Goal: Information Seeking & Learning: Learn about a topic

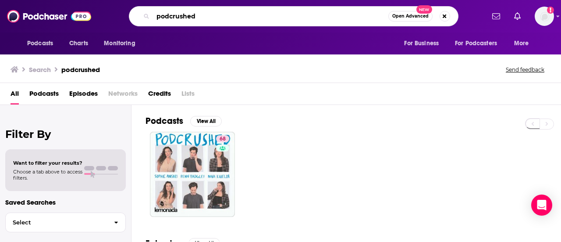
click at [226, 12] on input "podcrushed" at bounding box center [270, 16] width 235 height 14
drag, startPoint x: 221, startPoint y: 12, endPoint x: 78, endPoint y: 4, distance: 143.1
click at [78, 4] on div "Podcasts Charts Monitoring podcrushed Open Advanced New For Business For Podcas…" at bounding box center [280, 16] width 561 height 32
paste input "Terrible, Thanks for Asking"
type input "Terrible, Thanks for Asking"
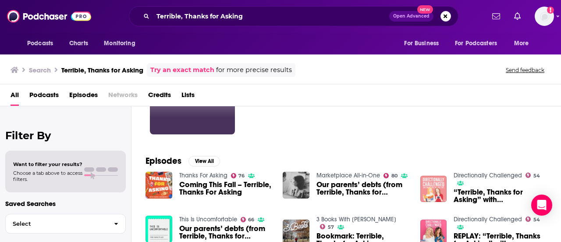
scroll to position [85, 0]
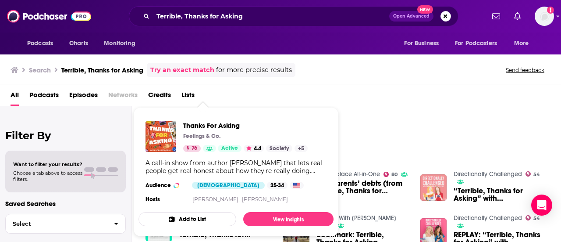
click at [354, 158] on div "Episodes View All Thanks For Asking 76 Coming This Fall – Terrible, Thanks For …" at bounding box center [346, 223] width 430 height 160
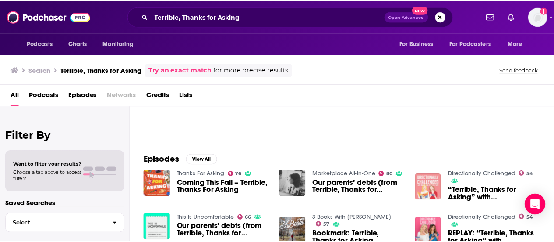
scroll to position [0, 0]
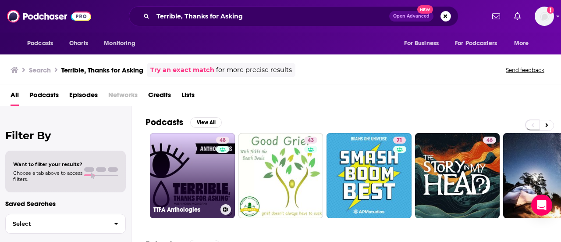
click at [174, 163] on link "48 TTFA Anthologies" at bounding box center [192, 175] width 85 height 85
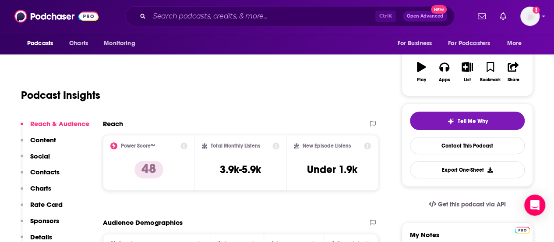
scroll to position [78, 0]
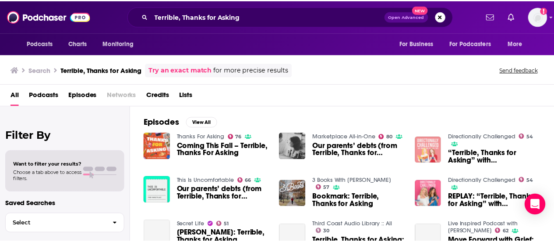
scroll to position [124, 0]
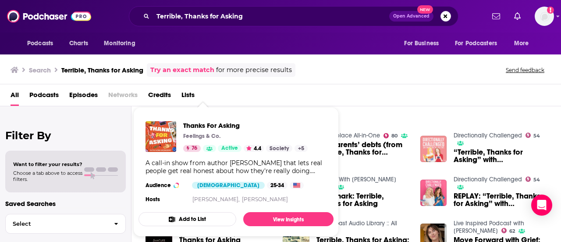
click at [205, 134] on p "Feelings & Co." at bounding box center [201, 135] width 37 height 7
click at [208, 123] on span "Thanks For Asking" at bounding box center [245, 125] width 124 height 8
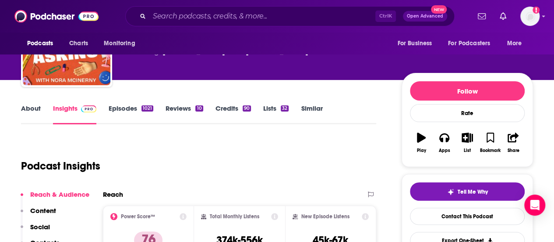
scroll to position [70, 0]
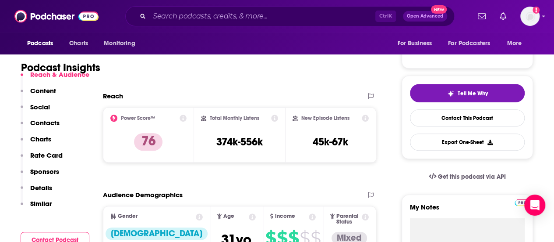
click at [38, 135] on p "Charts" at bounding box center [40, 139] width 21 height 8
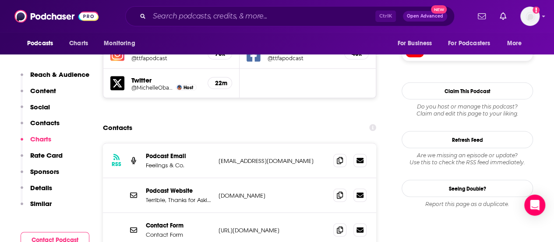
scroll to position [835, 0]
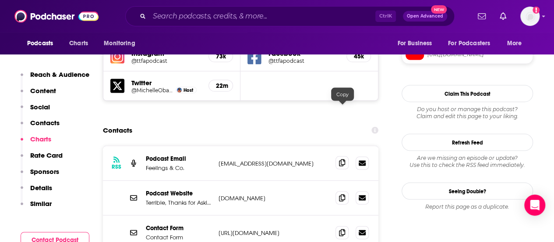
click at [341, 159] on icon at bounding box center [342, 162] width 6 height 7
